Goal: Learn about a topic

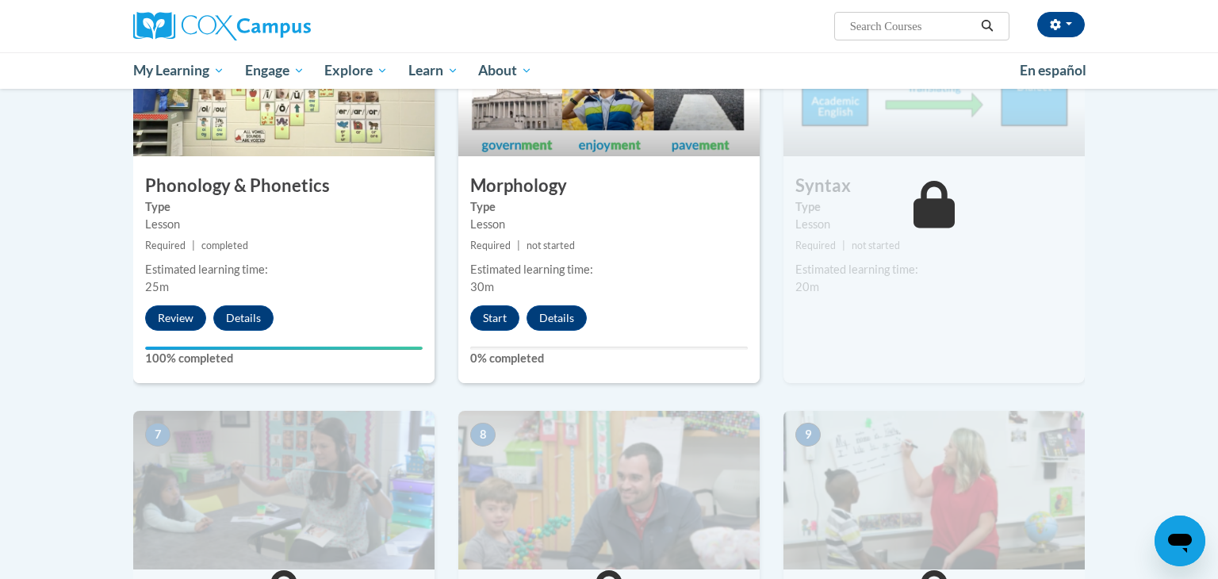
scroll to position [880, 0]
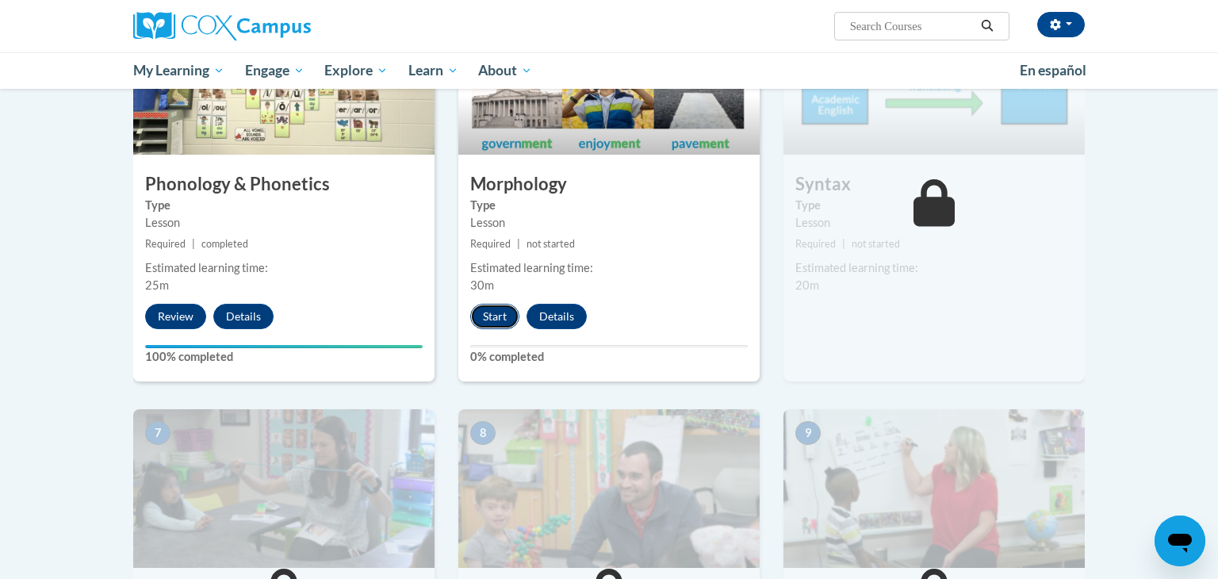
click at [499, 313] on button "Start" at bounding box center [494, 316] width 49 height 25
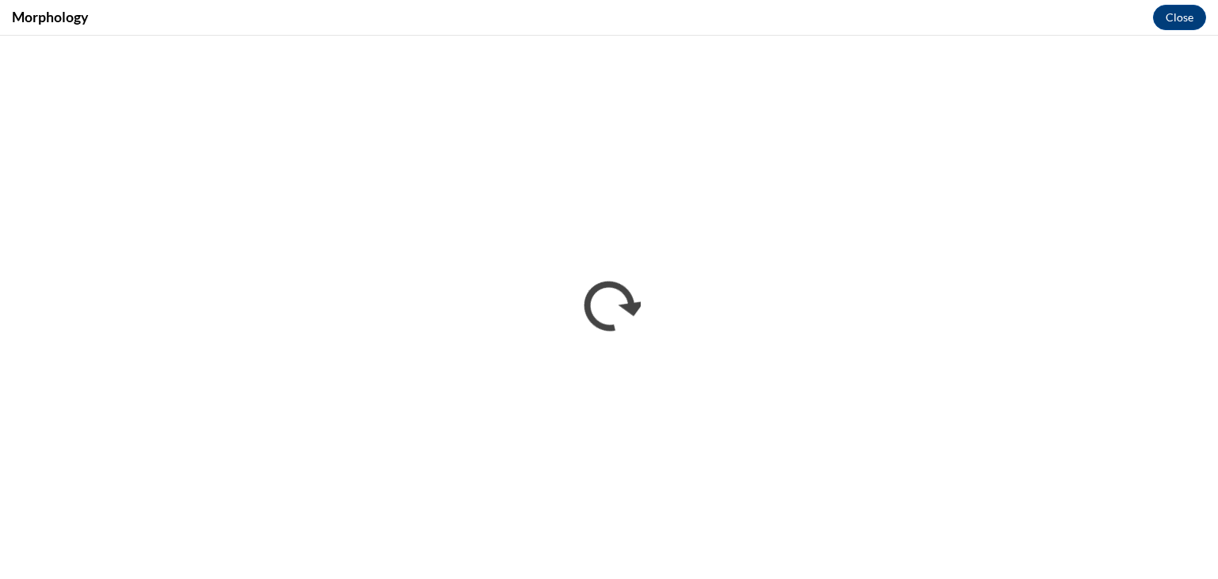
scroll to position [0, 0]
